Goal: Register for event/course

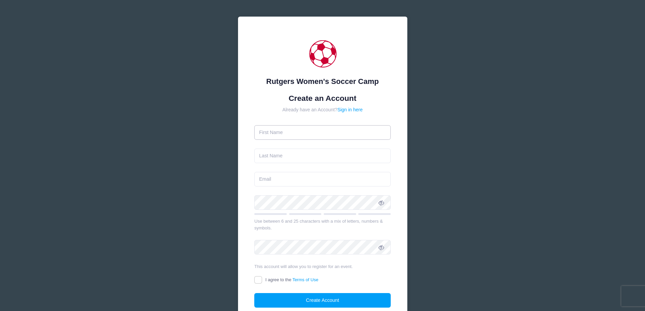
click at [302, 126] on input "text" at bounding box center [322, 132] width 136 height 15
type input "[PERSON_NAME]"
type input "[EMAIL_ADDRESS][DOMAIN_NAME]"
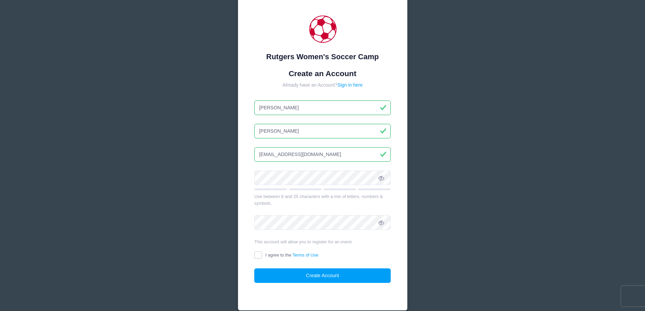
scroll to position [57, 0]
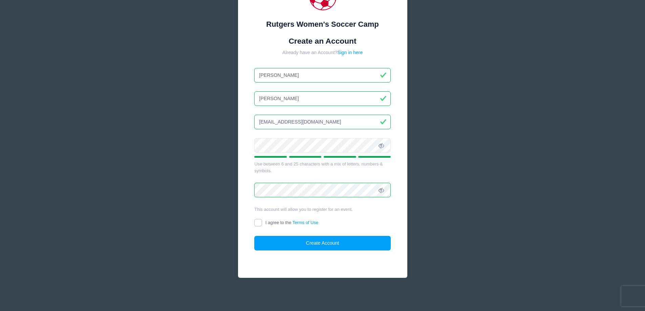
click at [258, 223] on input "I agree to the Terms of Use" at bounding box center [258, 223] width 8 height 8
checkbox input "true"
click at [318, 244] on button "Create Account" at bounding box center [322, 243] width 136 height 15
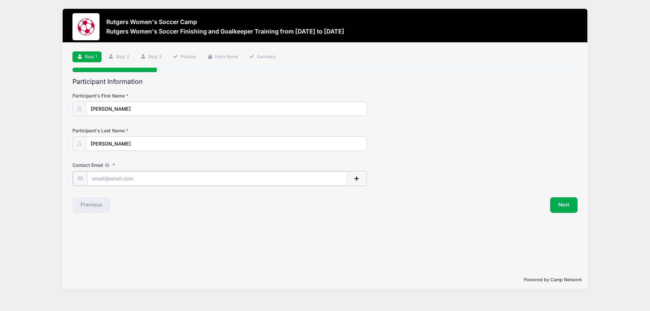
click at [183, 176] on input "Contact Email" at bounding box center [217, 178] width 260 height 15
type input "kgatze@hotmail.com"
click at [563, 203] on button "Next" at bounding box center [563, 205] width 27 height 16
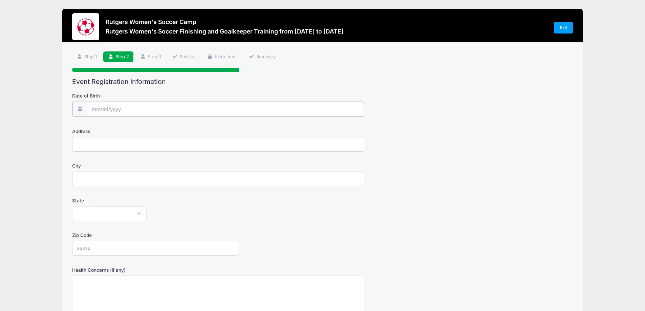
click at [153, 109] on input "Date of Birth" at bounding box center [225, 109] width 277 height 15
click at [147, 109] on input "Date of Birth" at bounding box center [225, 109] width 277 height 15
drag, startPoint x: 125, startPoint y: 112, endPoint x: 99, endPoint y: 109, distance: 26.3
click at [125, 112] on input "Date of Birth" at bounding box center [225, 109] width 277 height 15
click at [96, 106] on input "Date of Birth" at bounding box center [225, 109] width 277 height 15
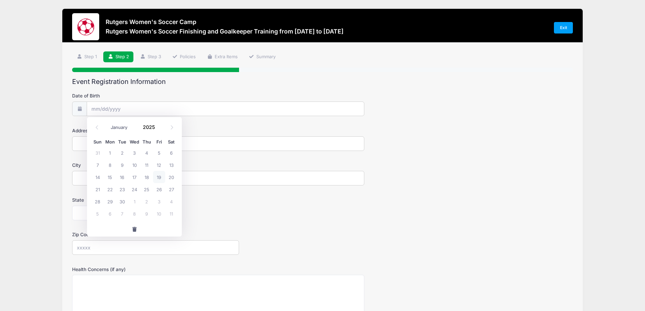
click at [150, 90] on div "Date of Birth Address City State Alabama Alaska American Samoa Arizona Arkansas…" at bounding box center [322, 235] width 501 height 295
click at [96, 109] on input "Date of Birth" at bounding box center [225, 109] width 277 height 15
click at [95, 124] on span at bounding box center [96, 128] width 11 height 12
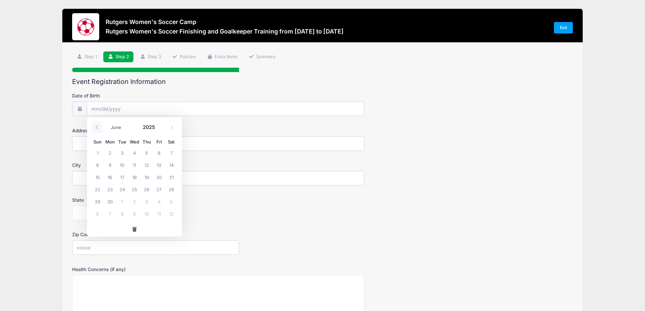
click at [95, 124] on span at bounding box center [96, 128] width 11 height 12
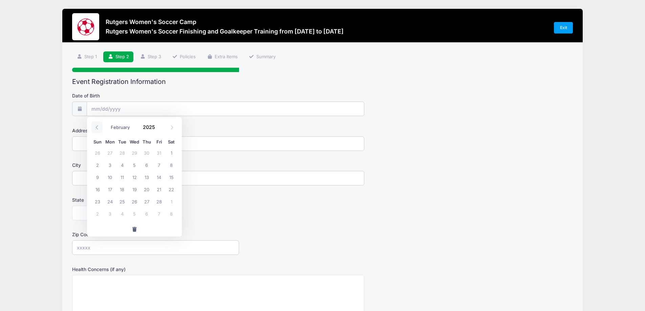
select select "0"
click at [95, 124] on span at bounding box center [96, 128] width 11 height 12
type input "2024"
click at [95, 124] on span at bounding box center [96, 128] width 11 height 12
select select "10"
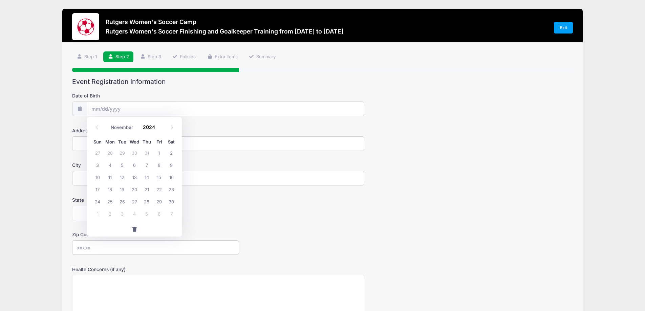
drag, startPoint x: 139, startPoint y: 126, endPoint x: 148, endPoint y: 126, distance: 8.8
click at [139, 126] on div "January February March April May June July August September October November De…" at bounding box center [134, 126] width 65 height 12
click at [160, 131] on span at bounding box center [159, 129] width 5 height 5
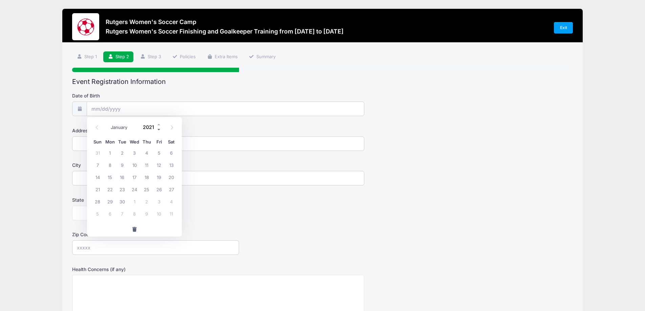
click at [160, 131] on span at bounding box center [159, 129] width 5 height 5
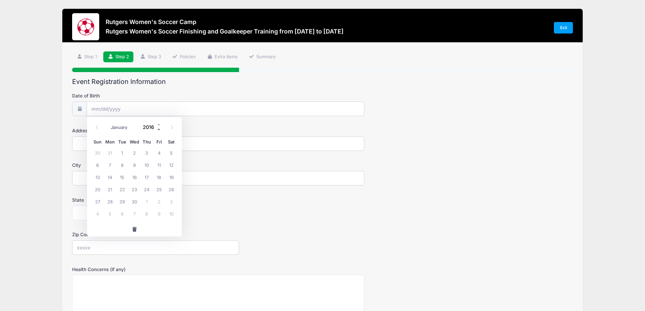
click at [160, 131] on span at bounding box center [159, 129] width 5 height 5
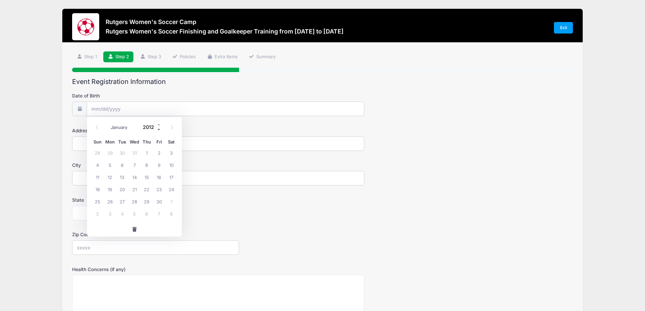
type input "2011"
click at [173, 128] on icon at bounding box center [172, 127] width 4 height 4
select select "11"
click at [173, 128] on icon at bounding box center [172, 127] width 4 height 4
type input "2012"
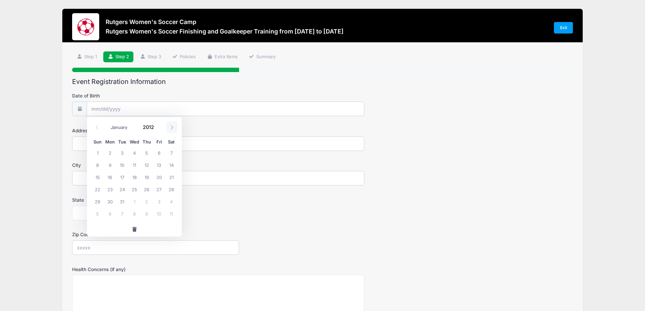
click at [173, 128] on icon at bounding box center [172, 127] width 4 height 4
click at [96, 129] on icon at bounding box center [97, 127] width 4 height 4
select select "0"
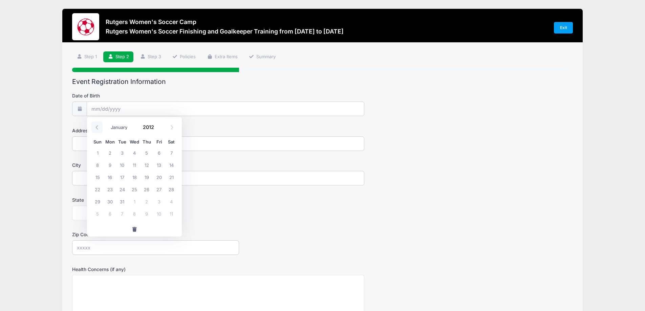
click at [96, 129] on icon at bounding box center [97, 127] width 4 height 4
type input "2011"
click at [96, 129] on icon at bounding box center [97, 127] width 4 height 4
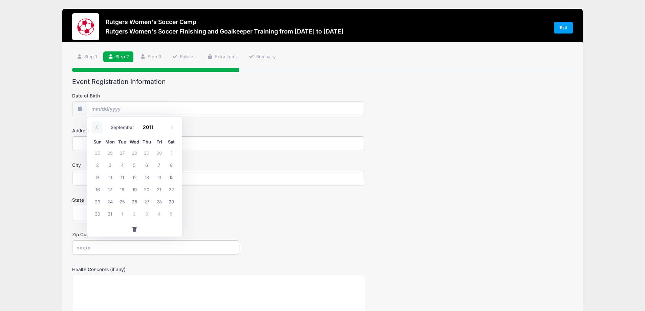
click at [96, 129] on icon at bounding box center [97, 127] width 4 height 4
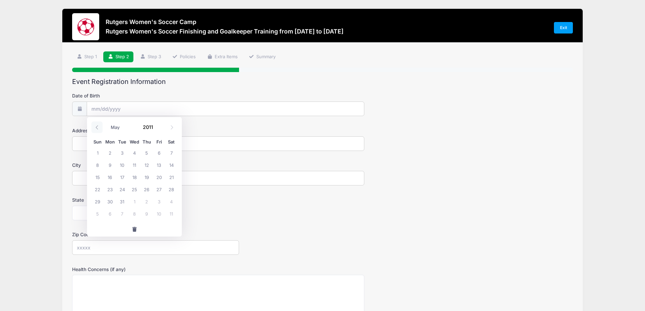
select select "3"
click at [145, 176] on span "14" at bounding box center [147, 177] width 12 height 12
type input "04/14/2011"
click at [128, 143] on input "Address" at bounding box center [218, 143] width 292 height 15
type input "33 Hawthorne Ln"
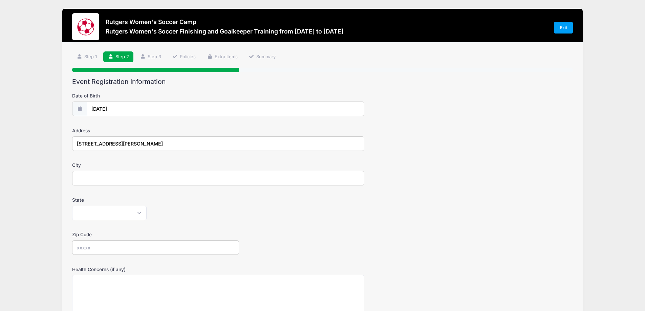
type input "East Windsor"
select select "NJ"
type input "08520"
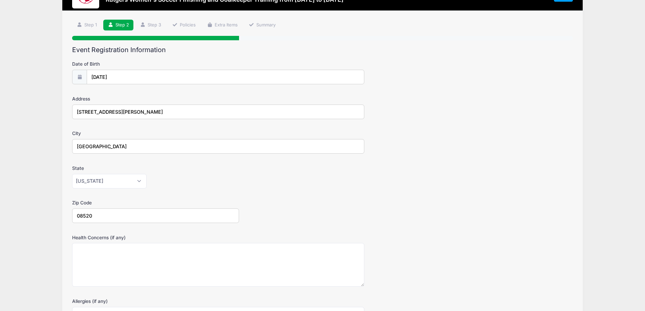
scroll to position [133, 0]
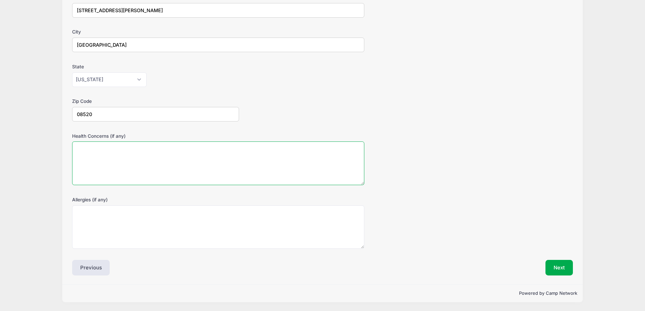
click at [242, 160] on textarea "Health Concerns (if any)" at bounding box center [218, 164] width 292 height 44
type textarea "no"
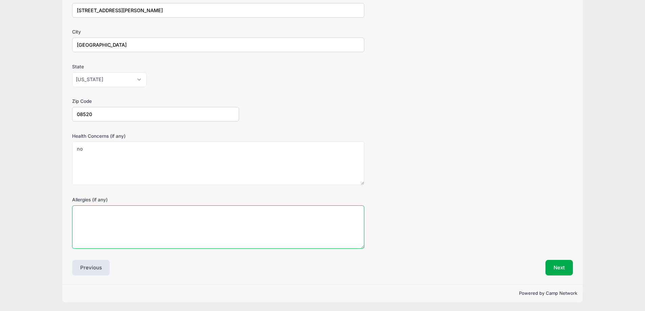
click at [224, 215] on textarea "Allergies (if any)" at bounding box center [218, 228] width 292 height 44
type textarea "no"
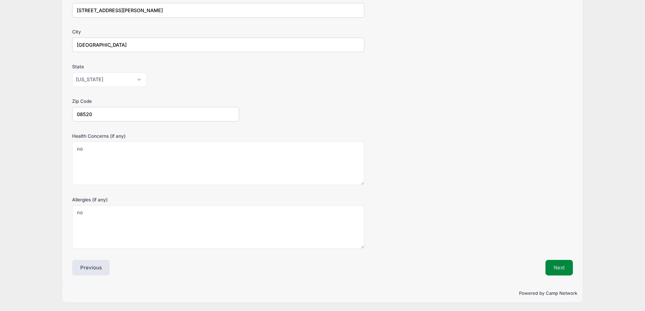
click at [558, 265] on button "Next" at bounding box center [559, 268] width 27 height 16
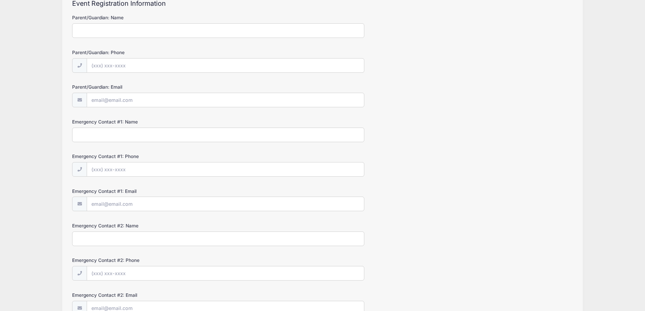
scroll to position [0, 0]
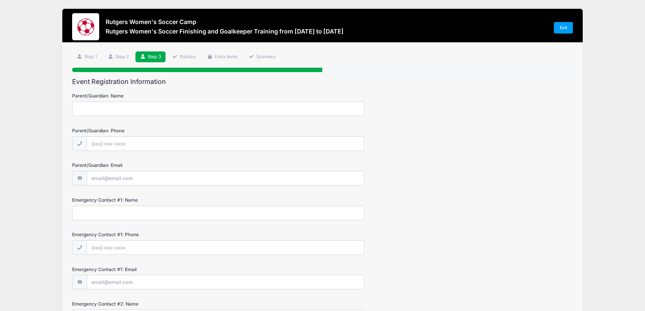
click at [171, 112] on input "Parent/Guardian: Name" at bounding box center [218, 109] width 292 height 15
click at [166, 109] on input "Parent/Guardian: Name" at bounding box center [218, 109] width 292 height 15
click at [132, 108] on input "Parent/Guardian: Name" at bounding box center [218, 109] width 292 height 15
click at [112, 112] on input "Parent/Guardian: Name" at bounding box center [218, 109] width 292 height 15
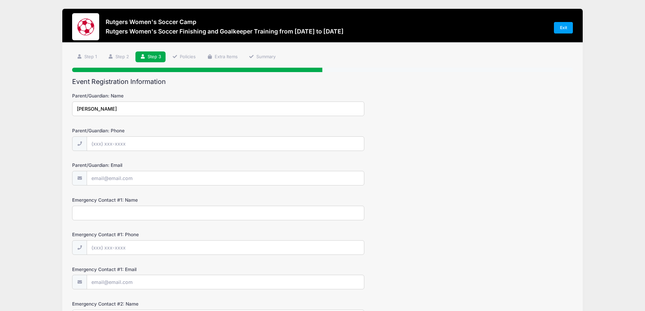
type input "Ken Gatzemeyer"
click at [99, 141] on input "Parent/Guardian: Phone" at bounding box center [225, 144] width 277 height 15
type input "(517) 282-1110"
click at [114, 177] on input "Parent/Guardian: Email" at bounding box center [225, 178] width 277 height 15
type input "kgatze@hotmail.com"
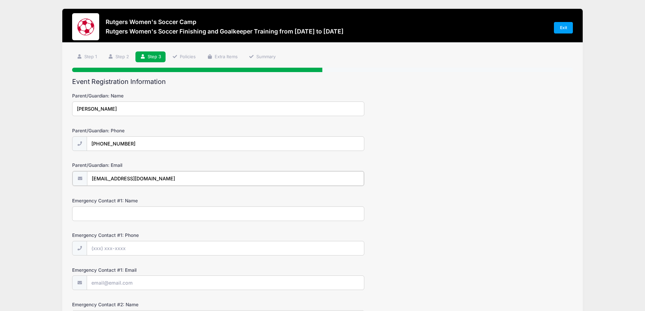
scroll to position [102, 0]
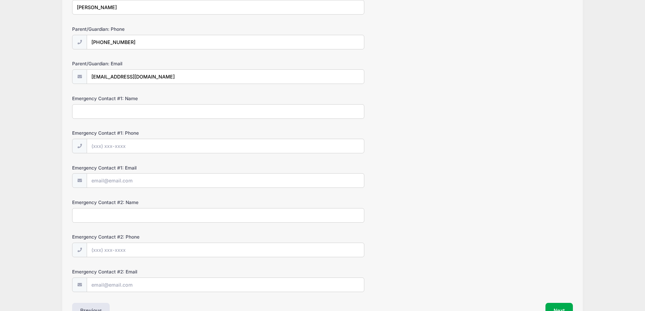
click at [145, 109] on input "Emergency Contact #1: Name" at bounding box center [218, 111] width 292 height 15
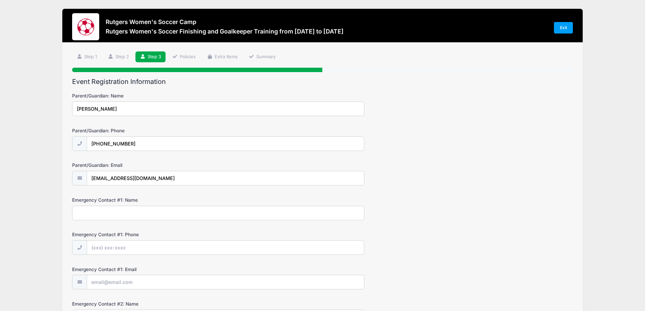
drag, startPoint x: 132, startPoint y: 107, endPoint x: 47, endPoint y: 107, distance: 85.7
click at [47, 107] on div "Rutgers Women's Soccer Camp Rutgers Women's Soccer Finishing and Goalkeeper Tra…" at bounding box center [322, 228] width 625 height 456
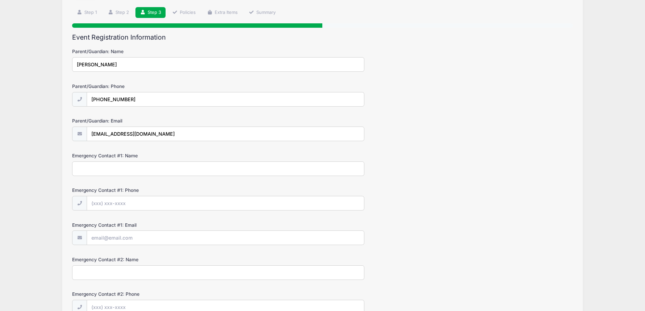
scroll to position [135, 0]
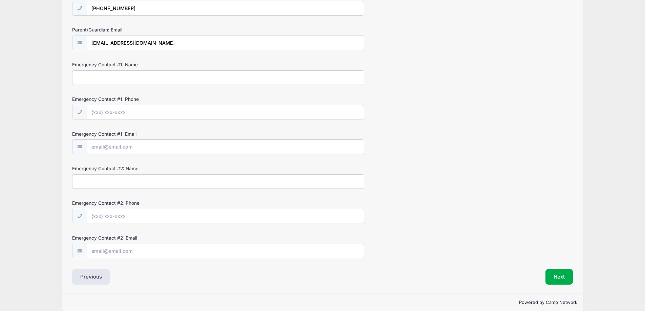
click at [120, 75] on input "Emergency Contact #1: Name" at bounding box center [218, 77] width 292 height 15
paste input "Ken Gatzemeyer"
type input "Ken Gatzemeyer"
click at [136, 117] on input "Emergency Contact #1: Phone" at bounding box center [225, 112] width 277 height 15
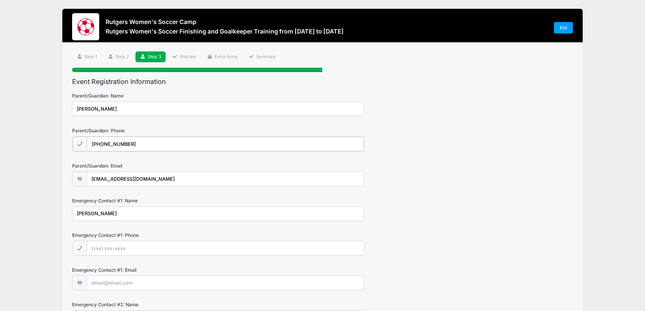
drag, startPoint x: 130, startPoint y: 145, endPoint x: 88, endPoint y: 145, distance: 42.3
click at [88, 145] on input "(517) 282-1110" at bounding box center [225, 144] width 277 height 15
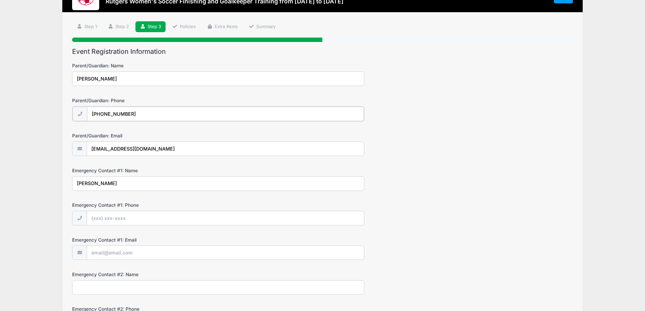
scroll to position [135, 0]
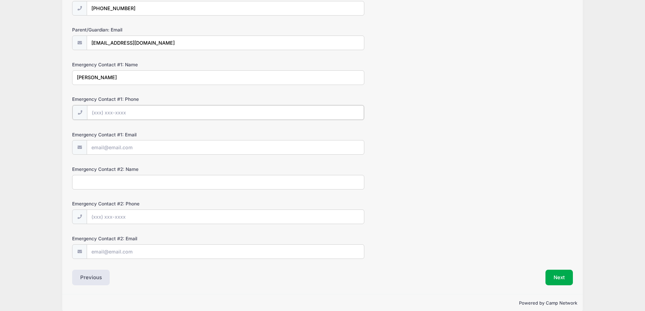
click at [136, 118] on input "Emergency Contact #1: Phone" at bounding box center [225, 112] width 277 height 15
paste input "(517) 282-1110"
type input "(517) 282-1110"
click at [135, 149] on input "Emergency Contact #1: Email" at bounding box center [225, 147] width 277 height 15
type input "kgatze@hotmail.com"
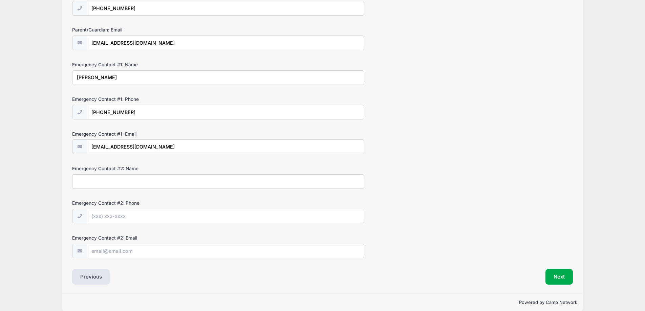
click at [134, 185] on input "Emergency Contact #2: Name" at bounding box center [218, 181] width 292 height 15
type input "Catherine Gatzemeyer"
click at [137, 216] on input "Emergency Contact #2: Phone" at bounding box center [225, 216] width 277 height 15
type input "(517) 648-7710"
click at [139, 254] on input "Emergency Contact #2: Email" at bounding box center [225, 251] width 277 height 15
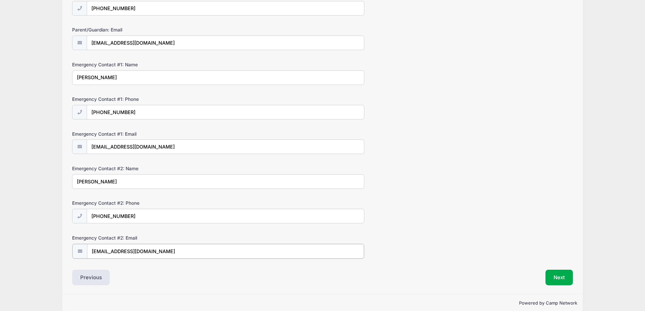
type input "catlonc@yahoo.com"
click at [492, 232] on form "Parent/Guardian: Name Ken Gatzemeyer Parent/Guardian: Phone (517) 282-1110 Pare…" at bounding box center [322, 107] width 501 height 301
click at [564, 276] on button "Next" at bounding box center [559, 277] width 27 height 16
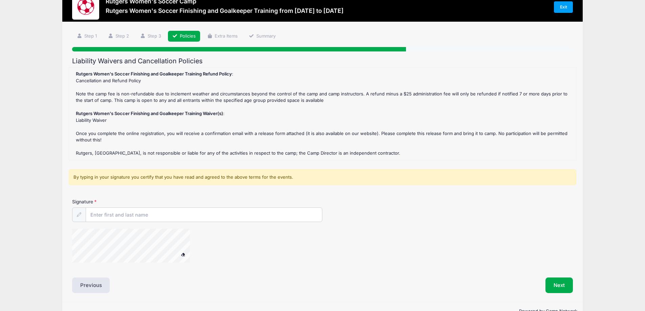
scroll to position [0, 0]
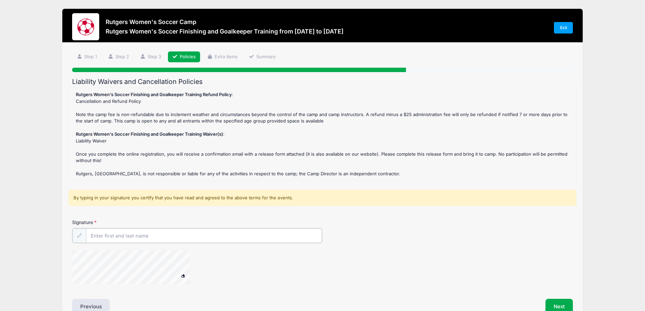
click at [164, 240] on input "Signature" at bounding box center [204, 236] width 236 height 15
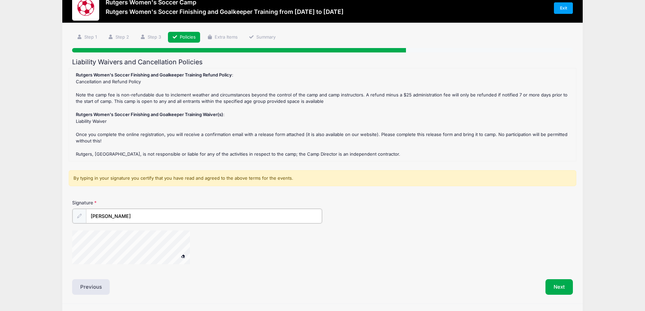
scroll to position [39, 0]
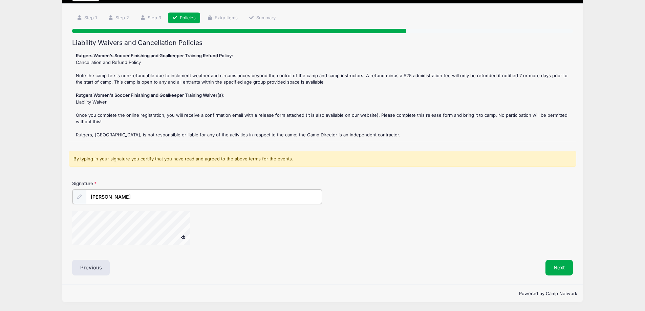
type input "Ken Gatzemeyer"
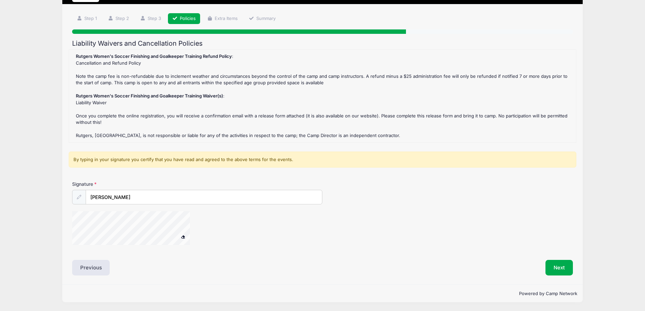
scroll to position [38, 0]
click at [79, 199] on div at bounding box center [79, 197] width 14 height 15
click at [230, 222] on div at bounding box center [239, 229] width 334 height 36
click at [568, 265] on button "Next" at bounding box center [559, 268] width 27 height 16
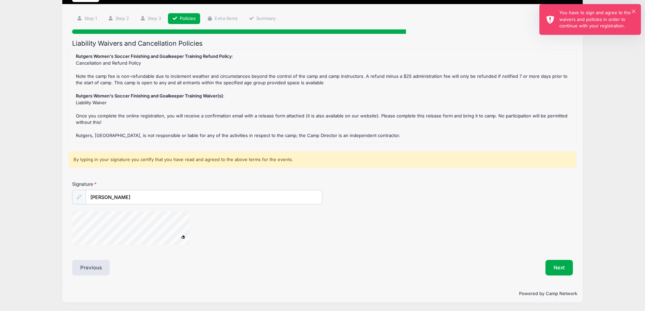
click at [636, 7] on div "× You have to sign and agree to the waivers and policies in order to continue w…" at bounding box center [591, 19] width 102 height 31
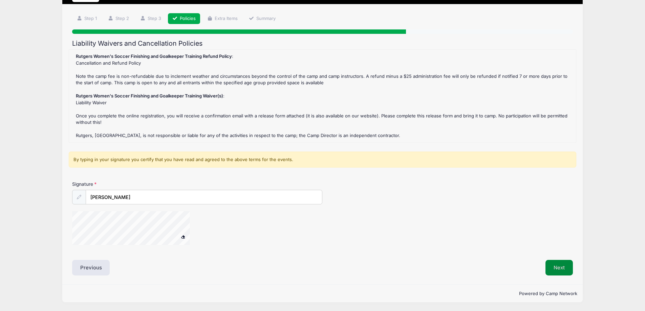
click at [557, 266] on button "Next" at bounding box center [559, 268] width 27 height 16
click at [218, 224] on div at bounding box center [239, 229] width 334 height 36
click at [554, 264] on button "Next" at bounding box center [559, 268] width 27 height 16
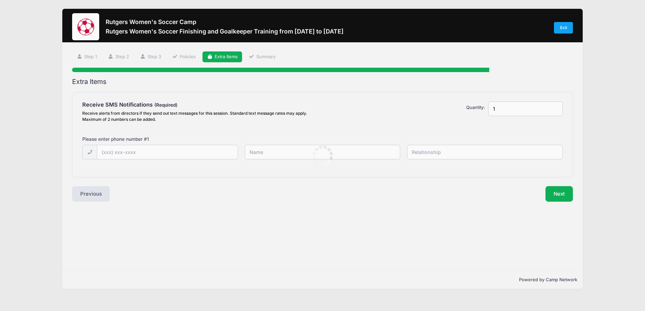
scroll to position [0, 0]
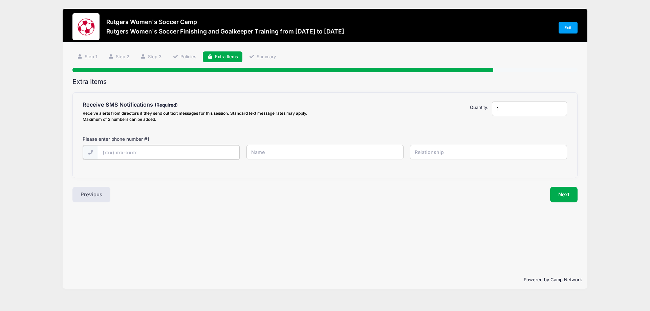
click at [169, 152] on input "text" at bounding box center [169, 152] width 142 height 15
type input "(517) 282-1110"
click at [270, 155] on input "text" at bounding box center [325, 152] width 157 height 15
type input "Ken Gatzemeyer"
type input "Father"
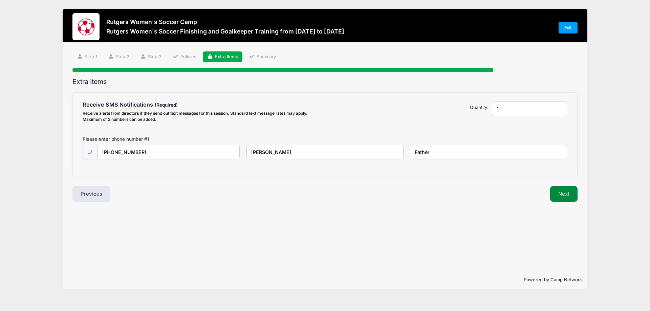
click at [564, 193] on button "Next" at bounding box center [563, 194] width 27 height 16
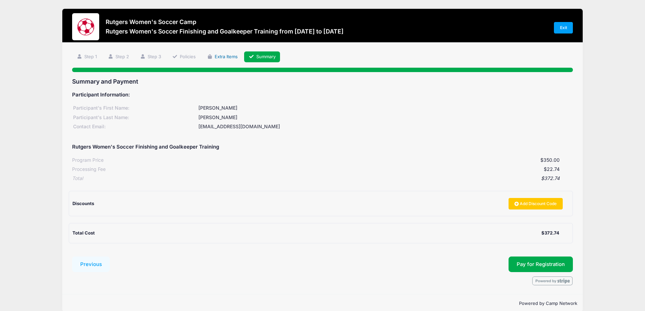
click at [223, 55] on link "Extra Items" at bounding box center [223, 56] width 40 height 11
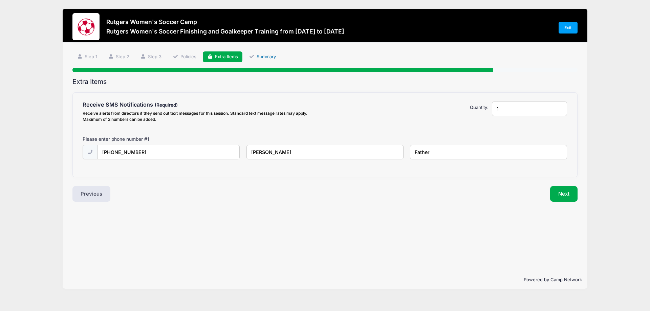
click at [261, 56] on link "Summary" at bounding box center [263, 56] width 36 height 11
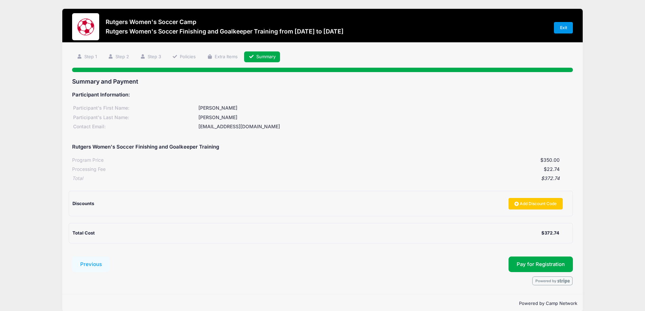
click at [558, 30] on link "Exit" at bounding box center [563, 28] width 19 height 12
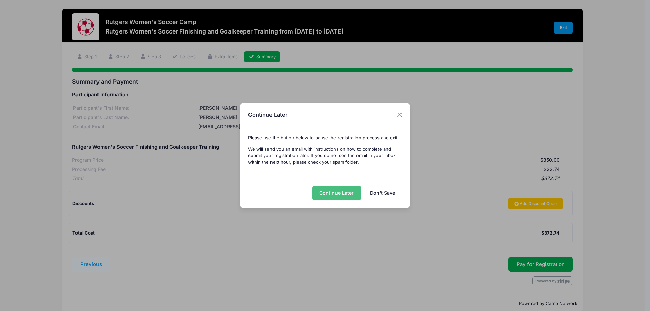
click at [336, 195] on button "Continue Later" at bounding box center [337, 193] width 48 height 15
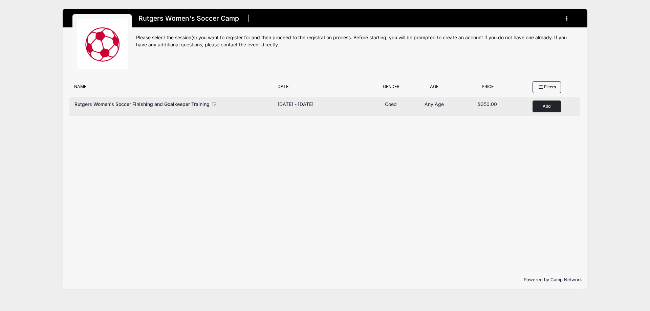
click at [215, 103] on icon at bounding box center [214, 104] width 6 height 5
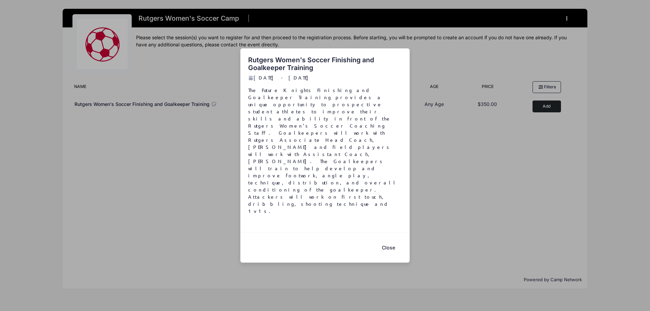
click at [392, 240] on button "Close" at bounding box center [388, 247] width 27 height 15
